Goal: Task Accomplishment & Management: Manage account settings

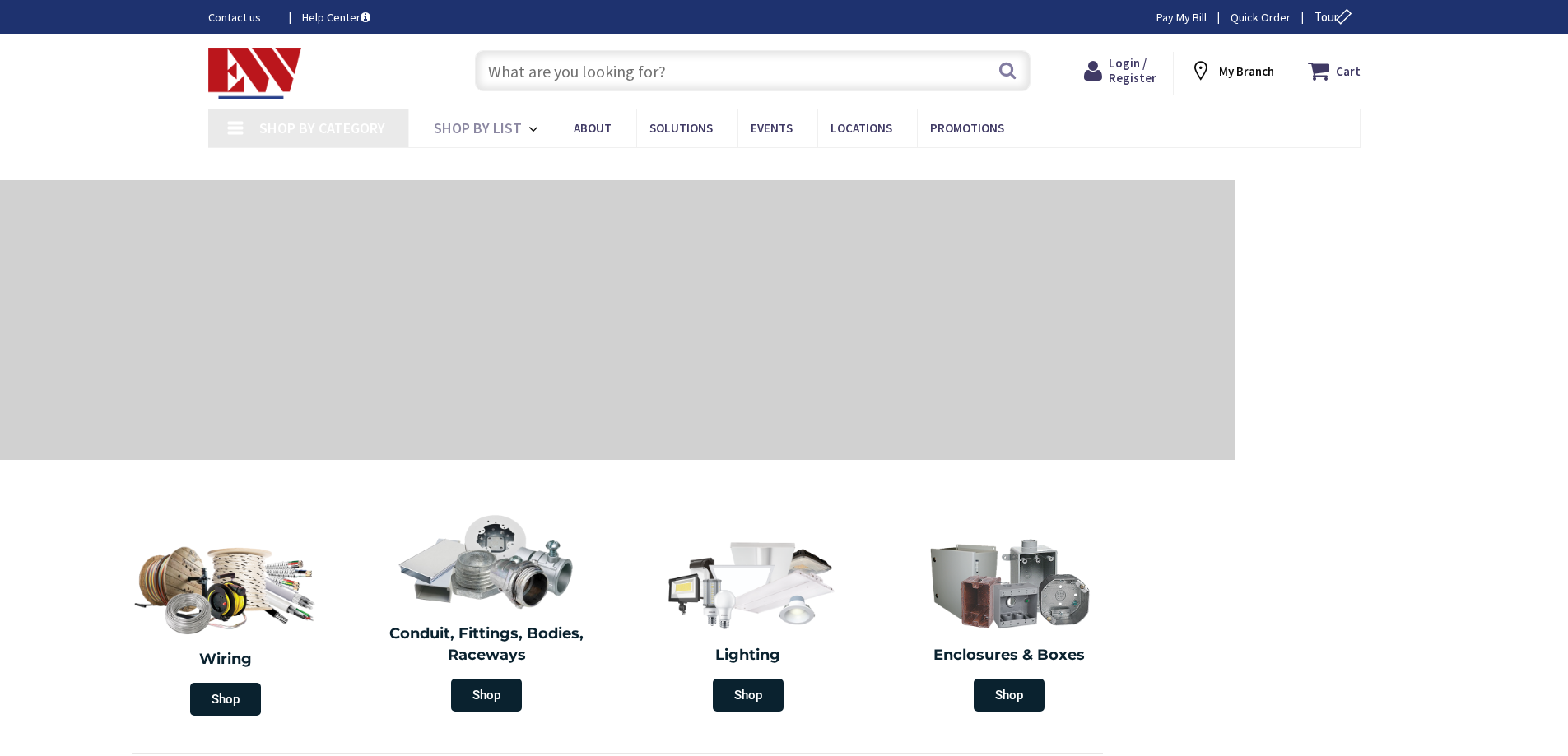
click at [581, 71] on input "text" at bounding box center [752, 70] width 556 height 41
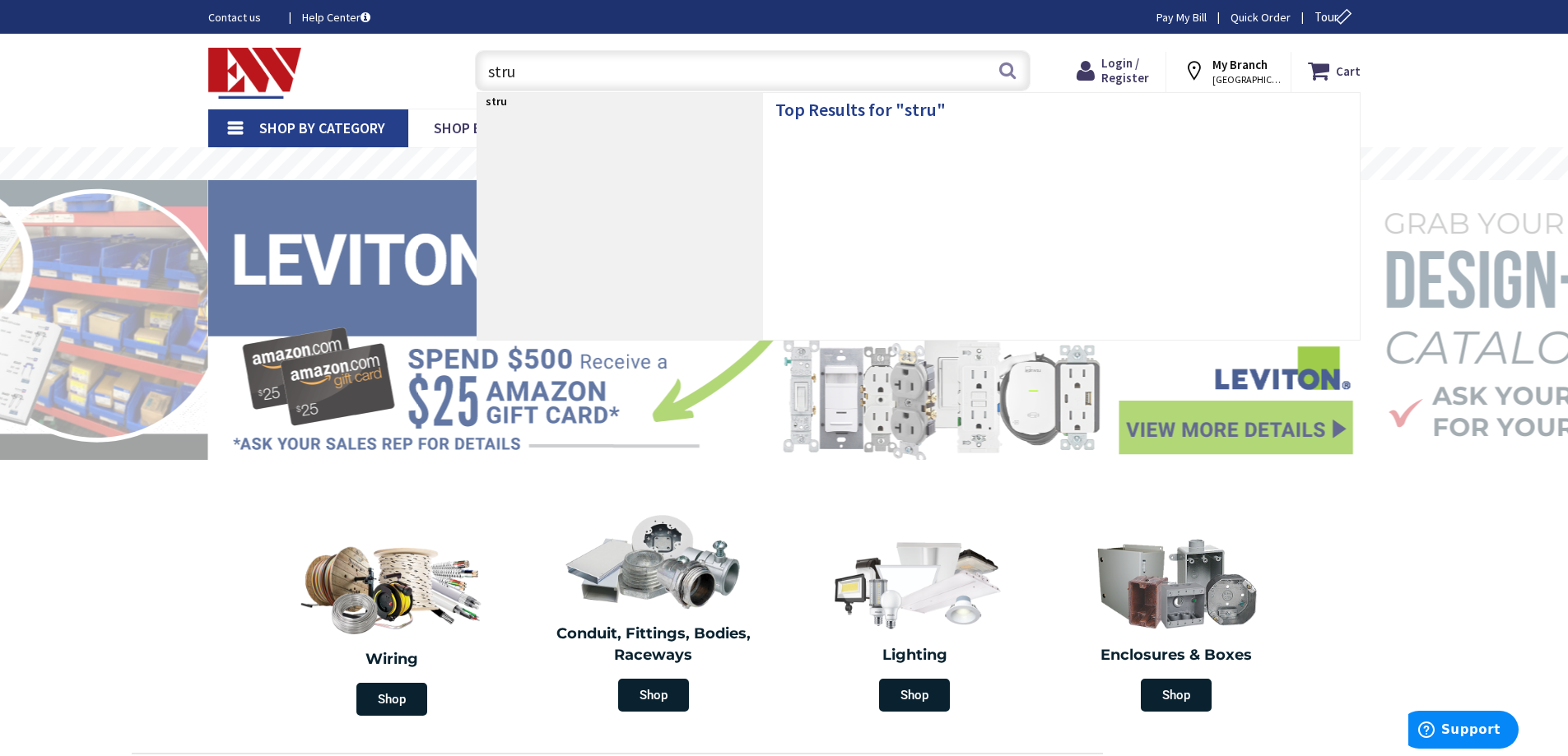
type input "strut"
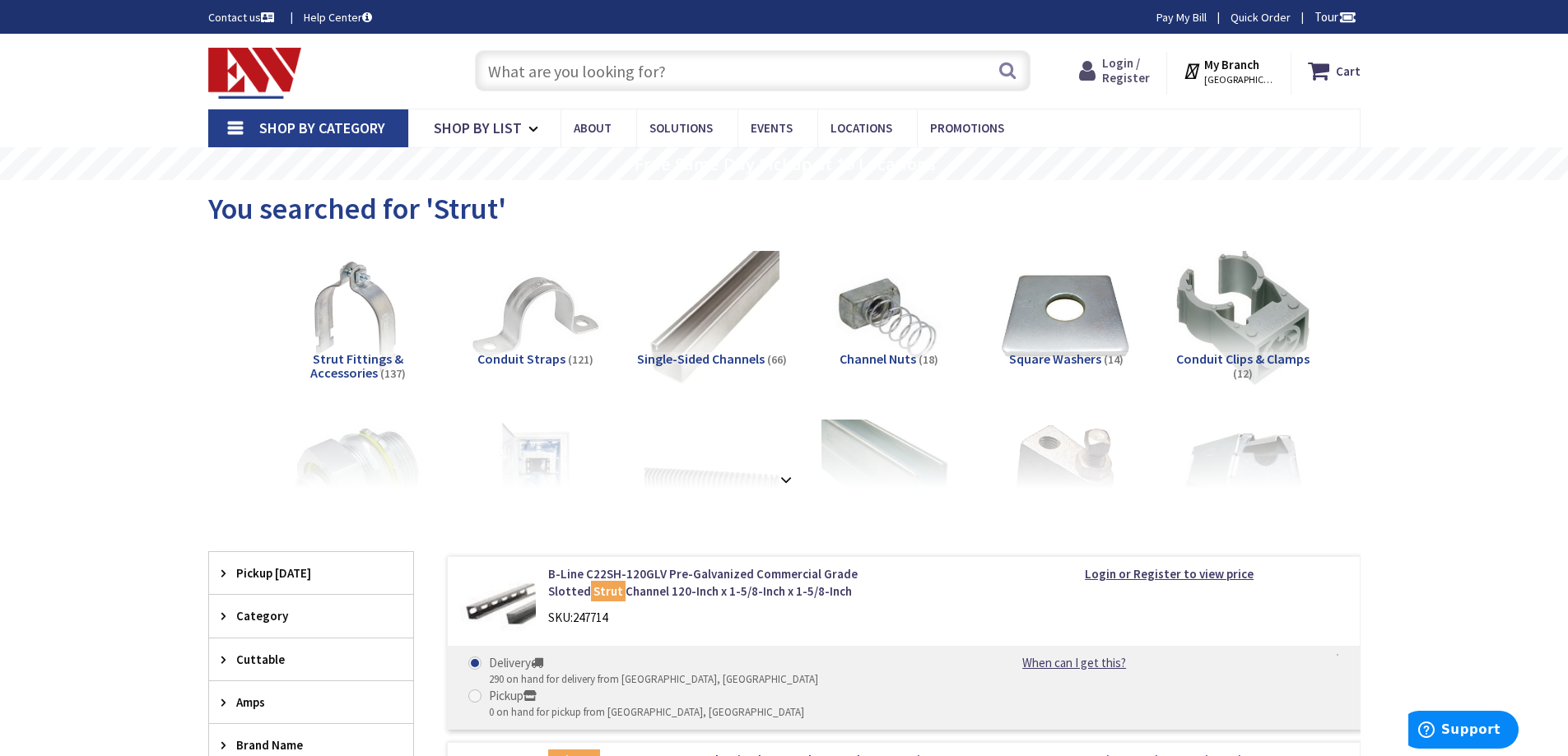
click at [1138, 63] on span "Login / Register" at bounding box center [1126, 70] width 48 height 30
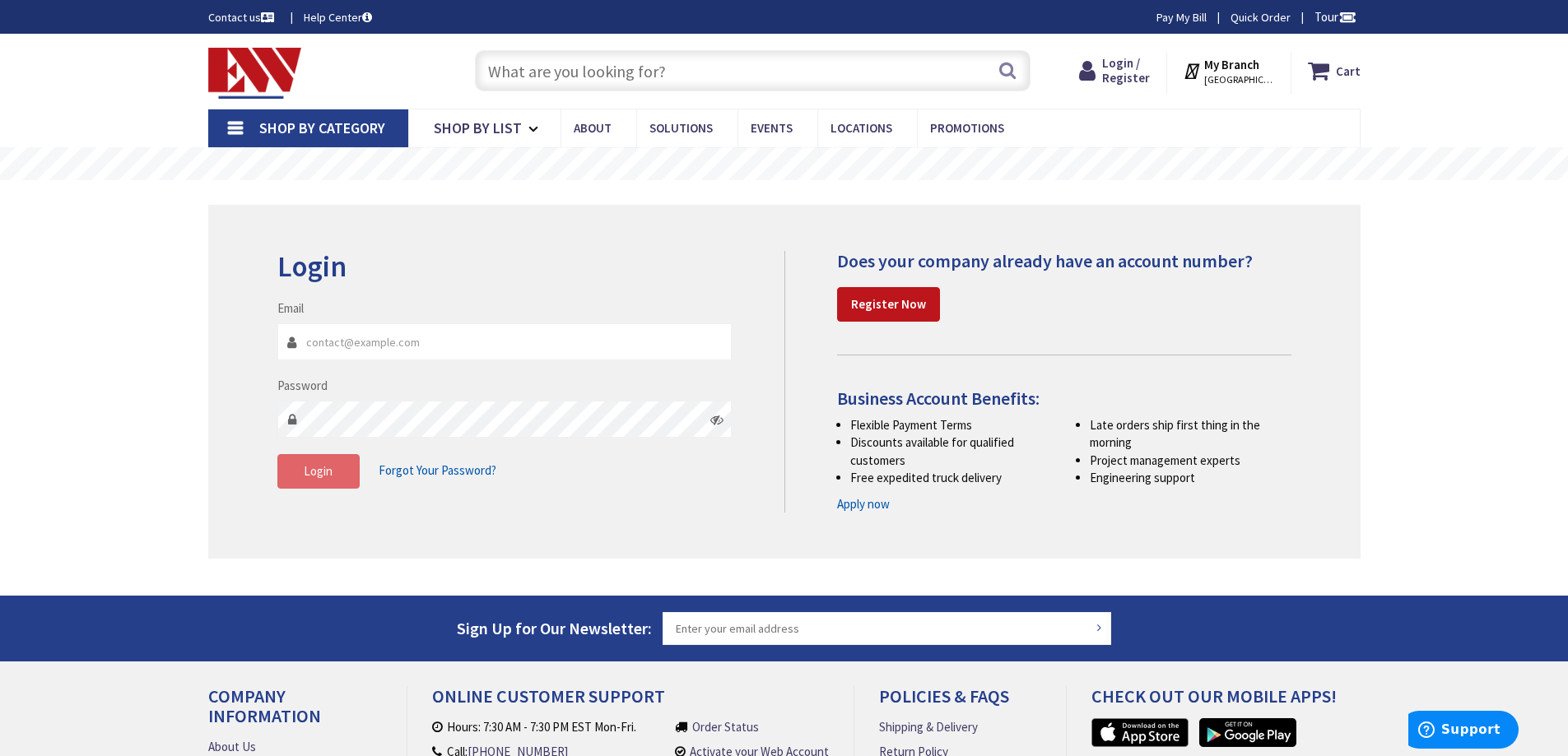
type input "chris@kennedysheetmetal.com"
click at [324, 480] on button "Login" at bounding box center [319, 471] width 82 height 35
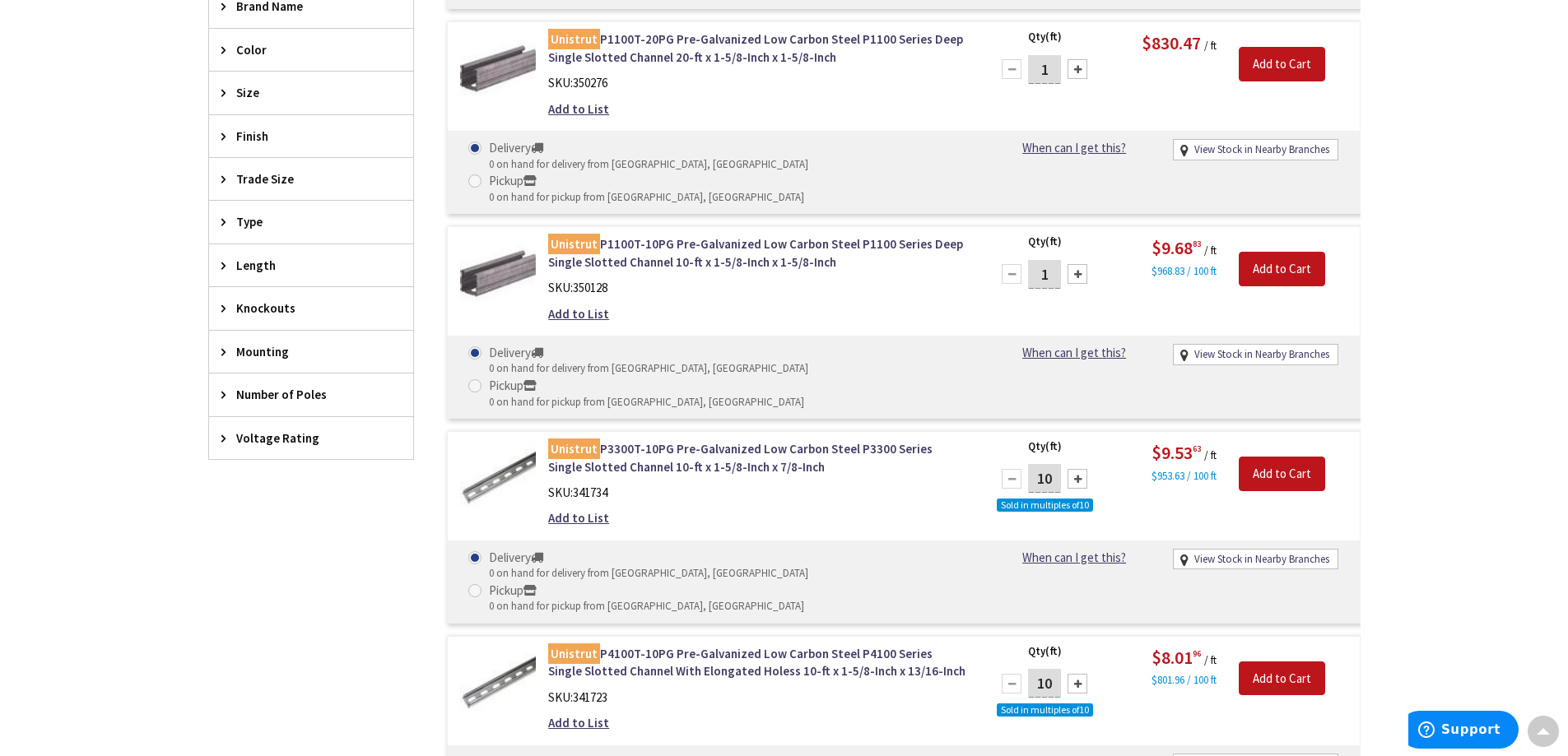
scroll to position [414, 0]
